Goal: Transaction & Acquisition: Purchase product/service

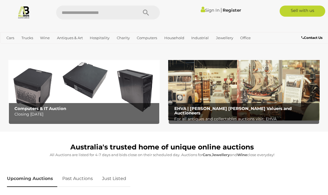
scroll to position [154, 0]
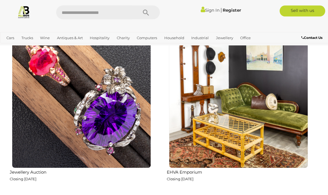
scroll to position [1837, 0]
click at [255, 126] on img at bounding box center [238, 98] width 139 height 139
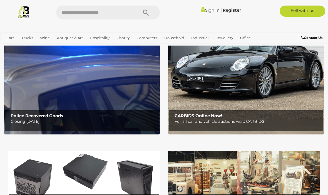
scroll to position [62, 0]
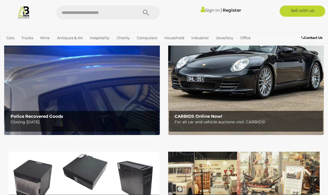
click at [46, 95] on img at bounding box center [82, 67] width 156 height 136
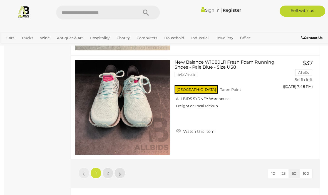
scroll to position [5213, 0]
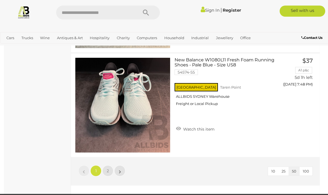
click at [111, 166] on link "2" at bounding box center [107, 170] width 11 height 11
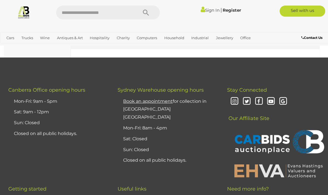
scroll to position [5140, 0]
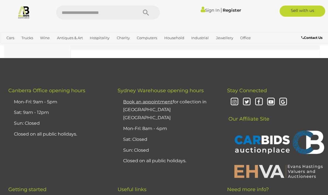
click at [26, 10] on img at bounding box center [23, 12] width 13 height 13
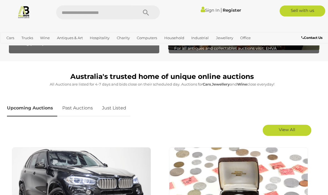
scroll to position [225, 0]
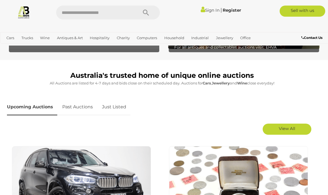
click at [293, 127] on span "View All" at bounding box center [287, 128] width 16 height 5
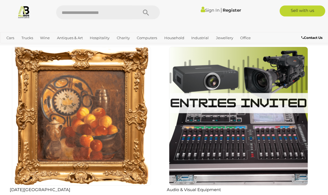
scroll to position [2318, 0]
click at [52, 121] on img at bounding box center [81, 116] width 139 height 139
